Goal: Task Accomplishment & Management: Manage account settings

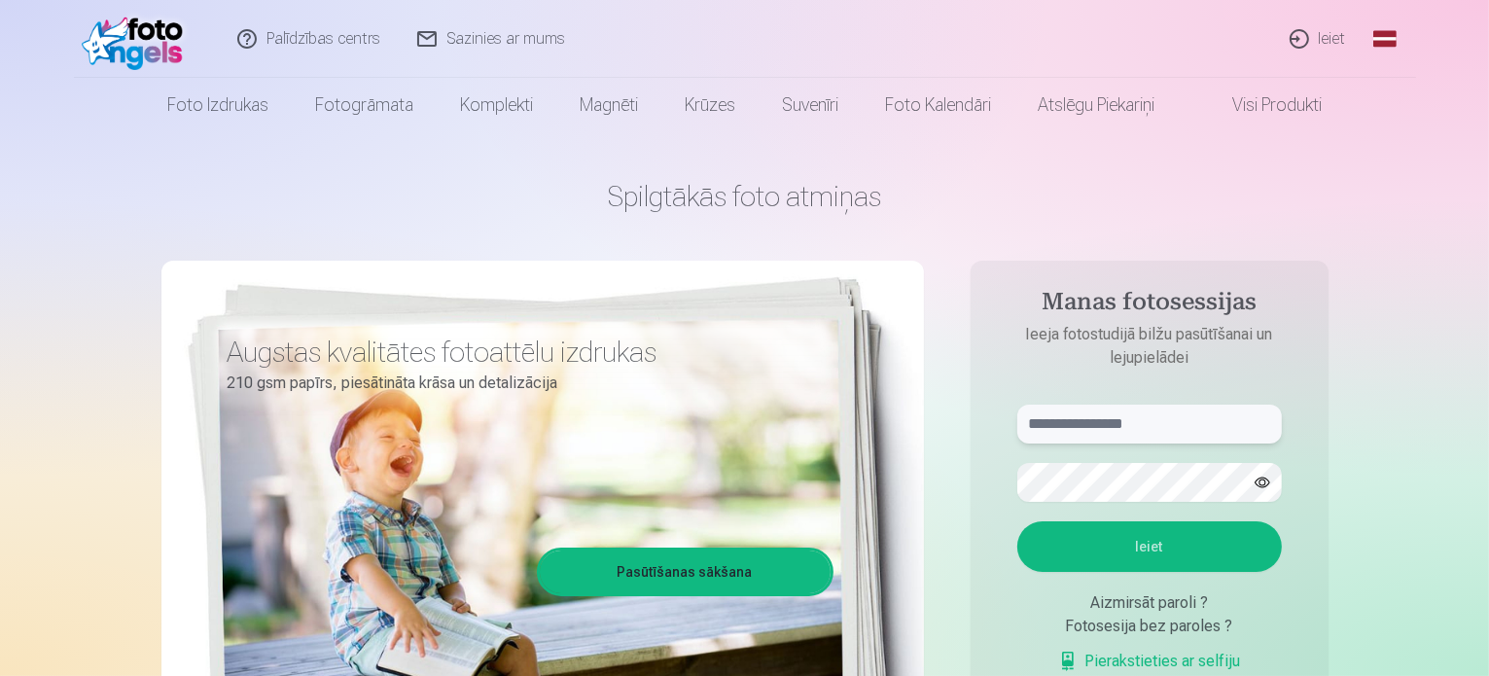
click at [1124, 430] on input "text" at bounding box center [1149, 424] width 265 height 39
type input "**********"
click at [1255, 482] on button "button" at bounding box center [1262, 482] width 37 height 37
click at [1187, 551] on button "Ieiet" at bounding box center [1149, 546] width 265 height 51
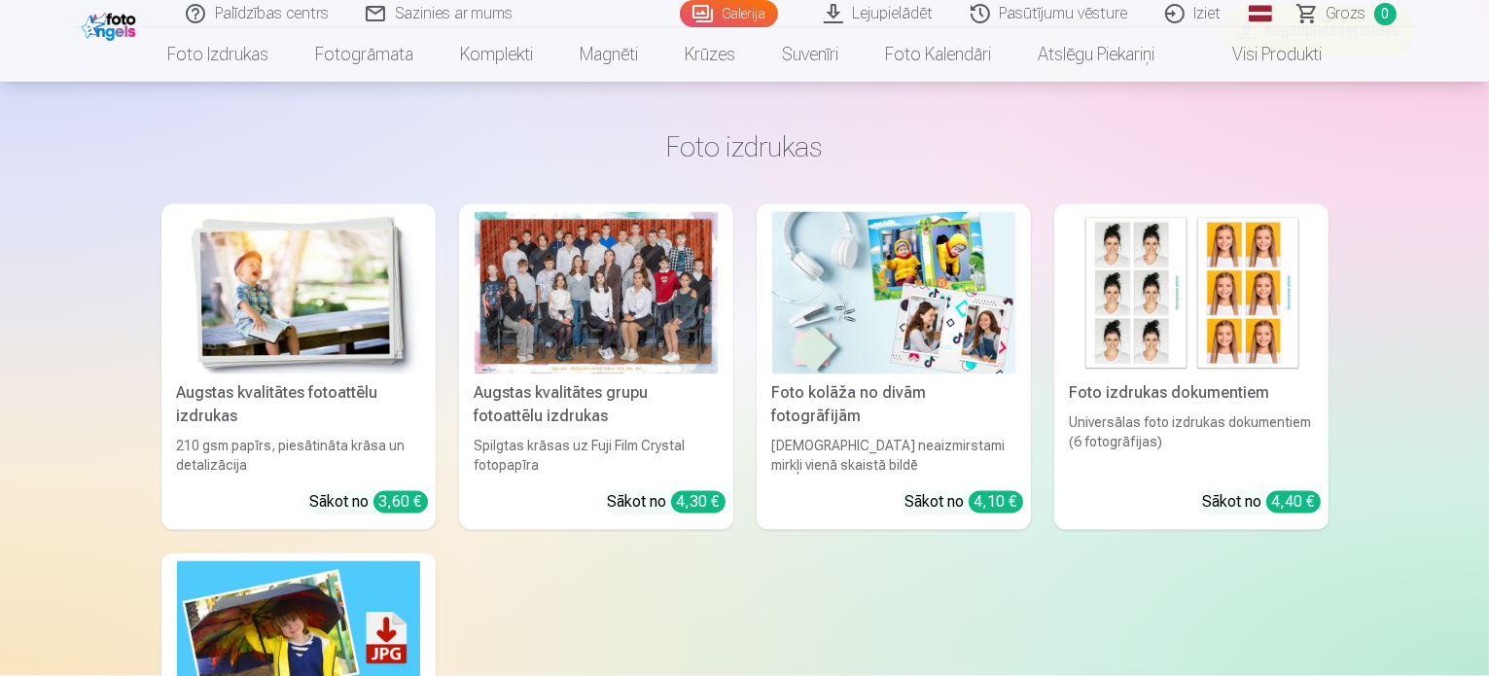
scroll to position [10894, 0]
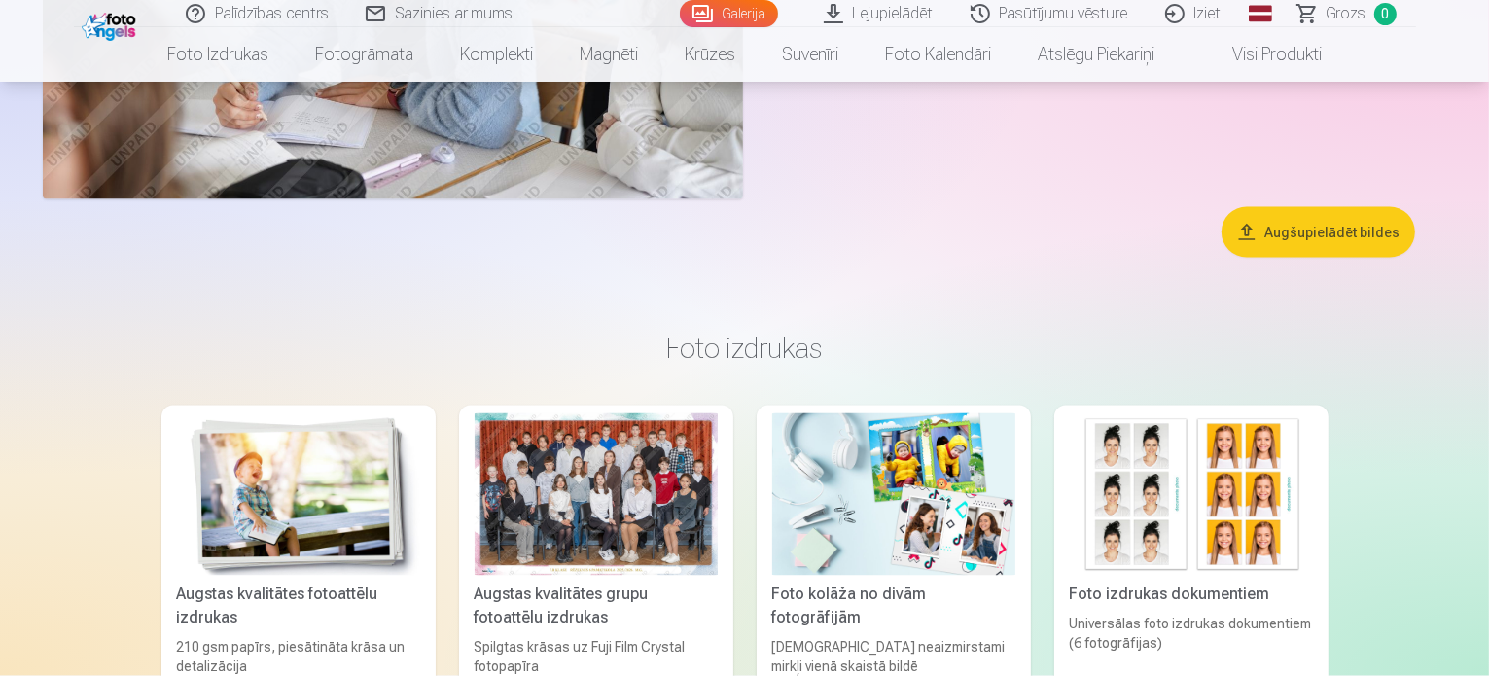
click at [1192, 15] on link "Iziet" at bounding box center [1194, 13] width 93 height 27
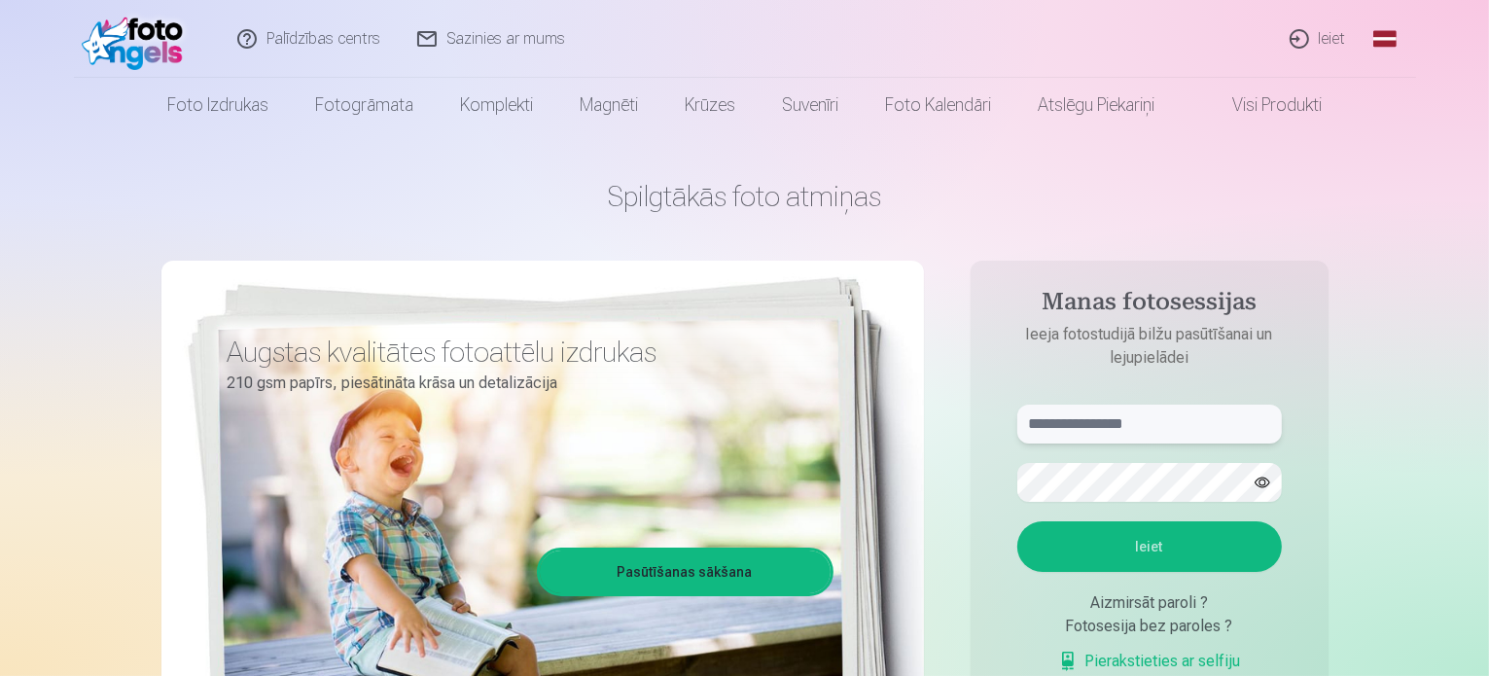
click at [1181, 434] on input "text" at bounding box center [1149, 424] width 265 height 39
type input "**********"
click at [1262, 486] on button "button" at bounding box center [1262, 482] width 37 height 37
click at [1253, 482] on button "button" at bounding box center [1262, 482] width 37 height 37
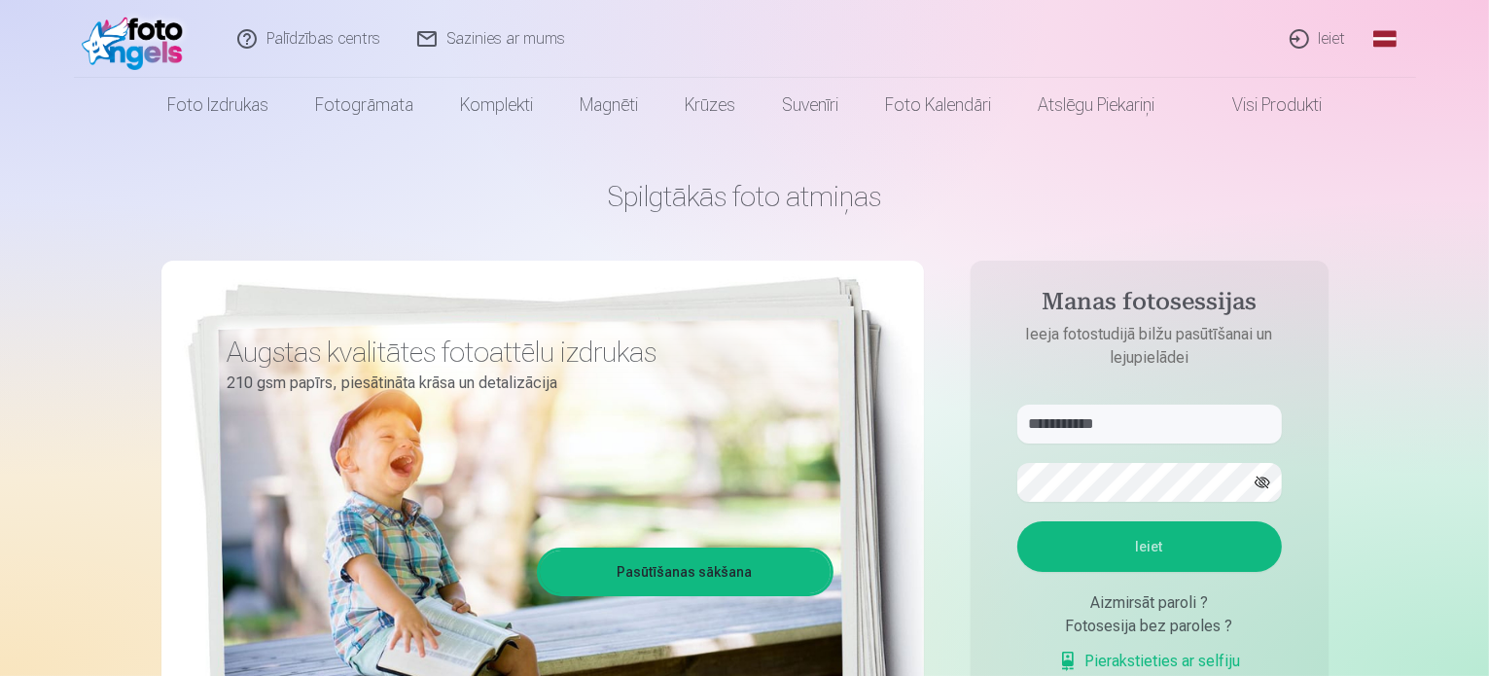
click at [1234, 529] on button "Ieiet" at bounding box center [1149, 546] width 265 height 51
